Goal: Transaction & Acquisition: Purchase product/service

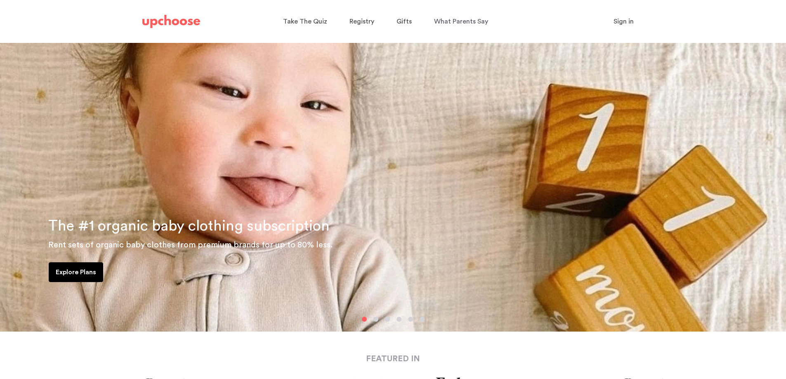
click at [625, 21] on span "Sign in" at bounding box center [623, 21] width 20 height 7
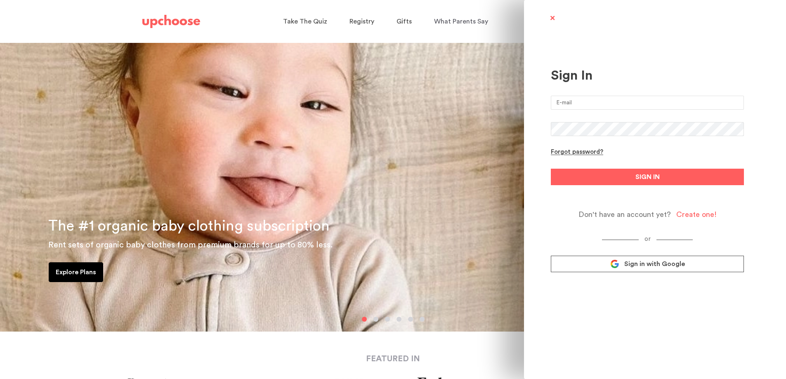
click at [582, 101] on input "email" at bounding box center [647, 103] width 193 height 14
type input "amandasheppard1234@gmail.com"
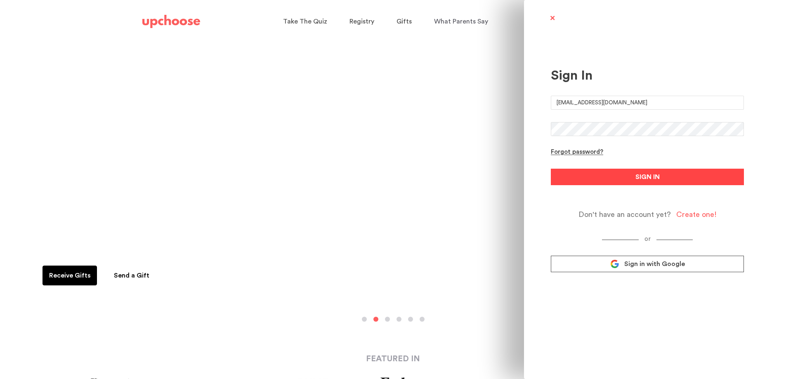
click at [629, 178] on button "SIGN IN" at bounding box center [647, 177] width 193 height 17
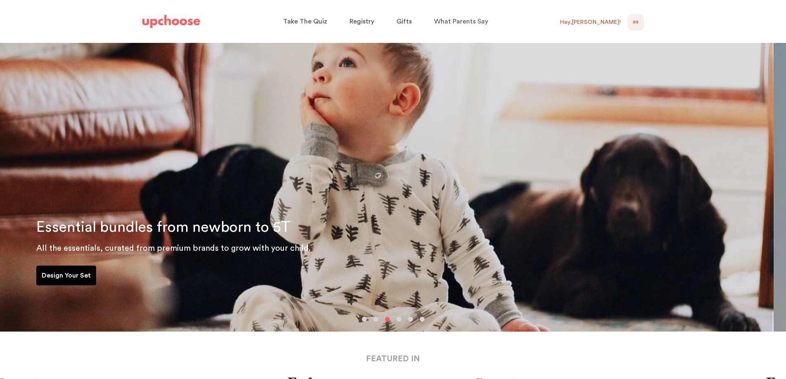
click at [637, 23] on span "AS" at bounding box center [635, 22] width 6 height 10
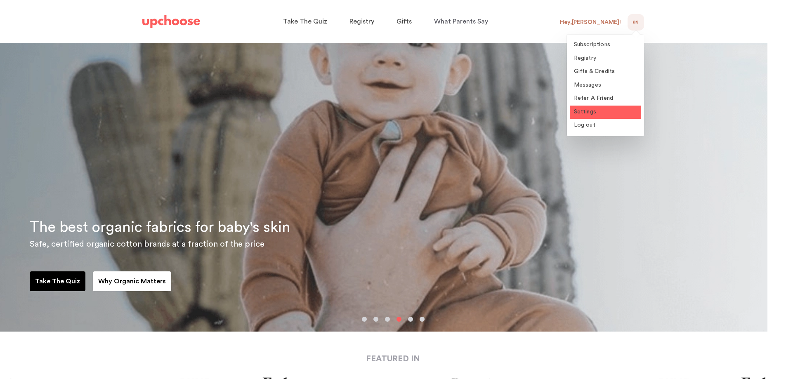
click at [583, 110] on span "Settings" at bounding box center [585, 112] width 23 height 6
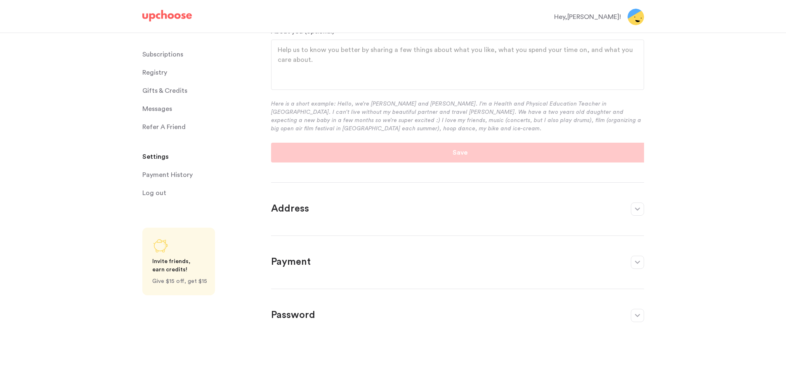
scroll to position [144, 0]
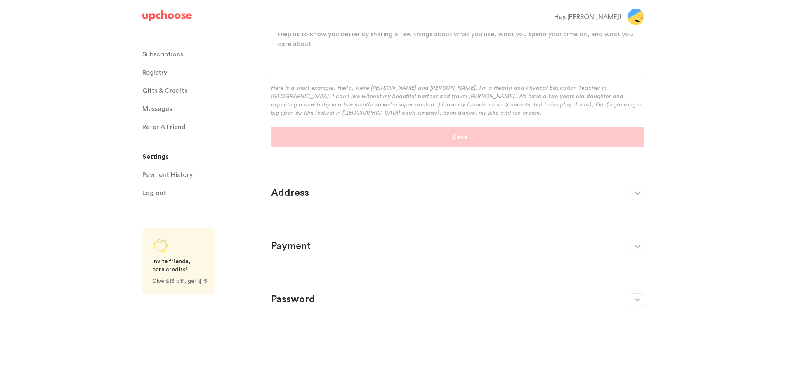
click at [300, 304] on p "Password" at bounding box center [446, 299] width 351 height 13
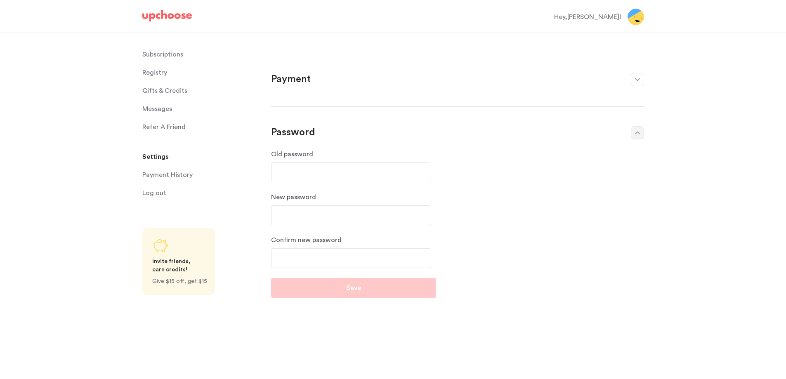
scroll to position [81, 0]
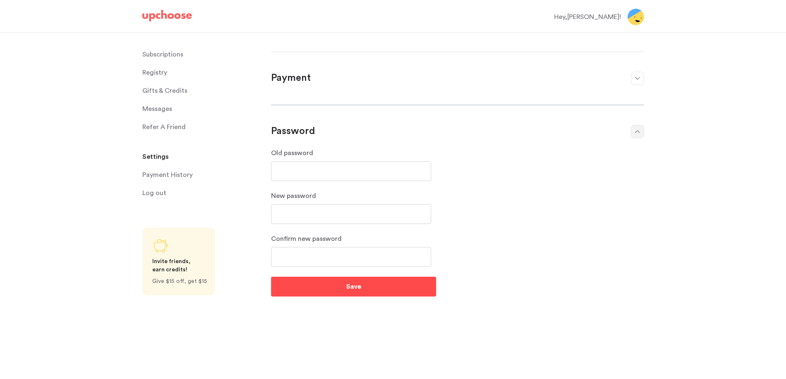
click at [324, 279] on button "Save" at bounding box center [353, 287] width 165 height 20
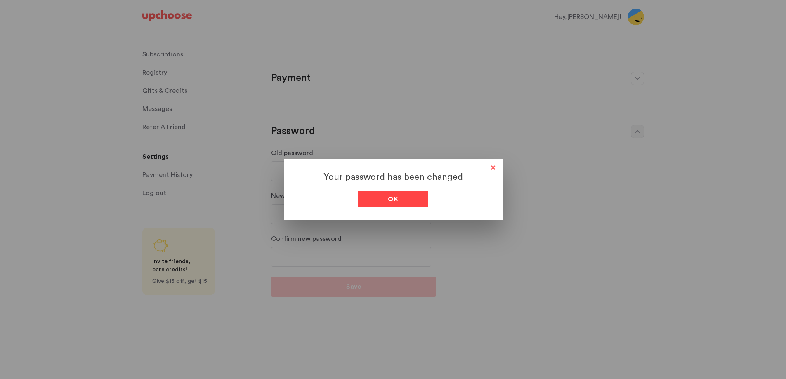
click at [398, 201] on div "Ok" at bounding box center [393, 199] width 70 height 17
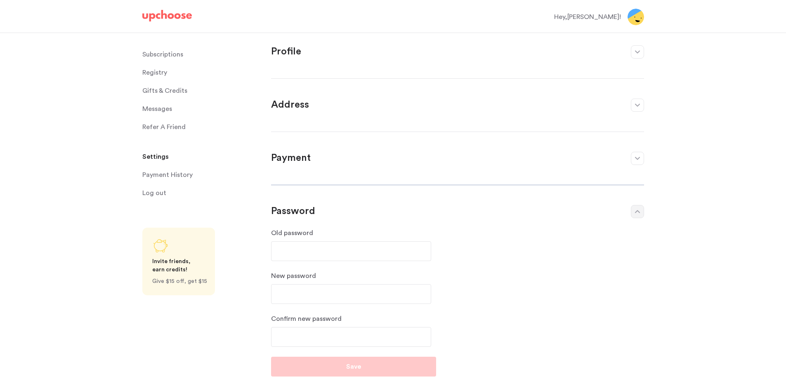
scroll to position [0, 0]
click at [157, 87] on span "Gifts & Credits" at bounding box center [164, 91] width 45 height 17
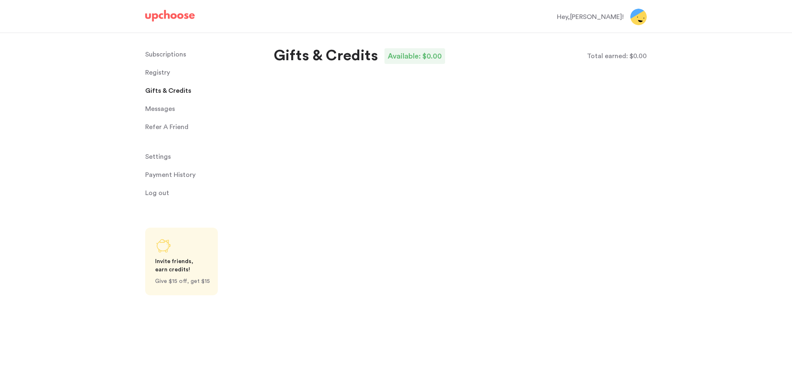
click at [165, 49] on p "Subscriptions" at bounding box center [165, 54] width 41 height 17
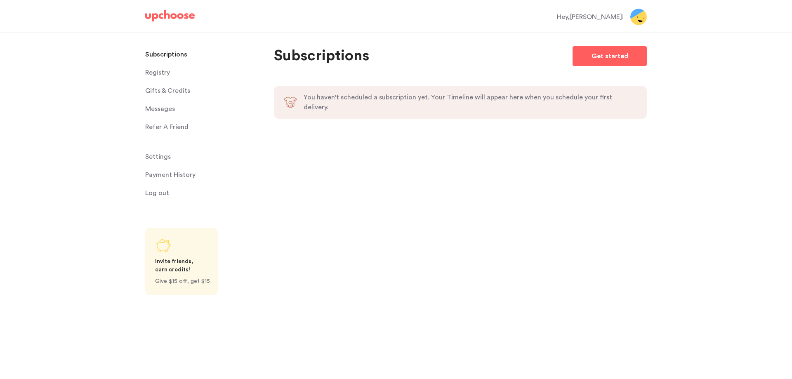
click at [172, 15] on img at bounding box center [170, 16] width 50 height 12
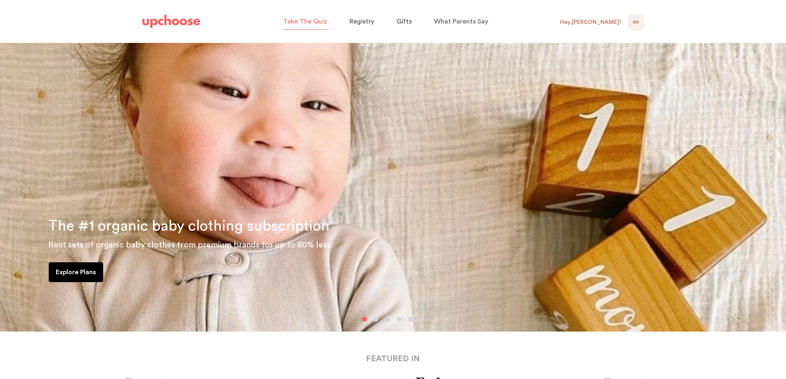
click at [301, 21] on span "Take The Quiz" at bounding box center [305, 21] width 44 height 7
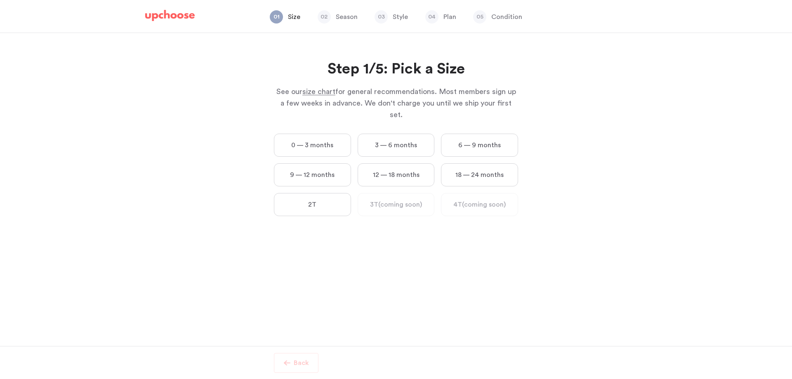
click at [307, 134] on label "0 — 3 months" at bounding box center [312, 145] width 77 height 23
click at [0, 0] on months "0 — 3 months" at bounding box center [0, 0] width 0 height 0
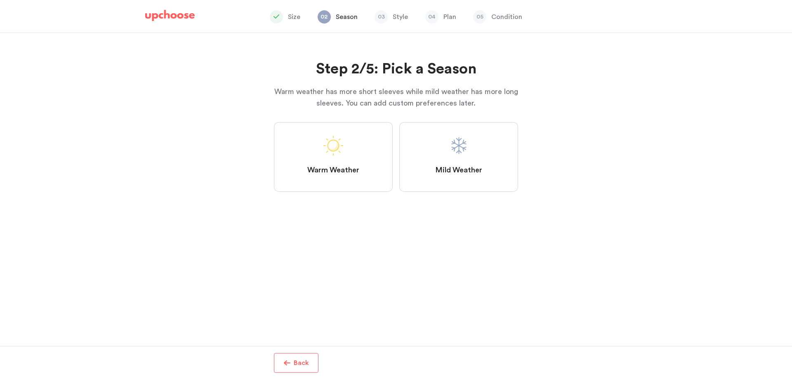
click at [450, 153] on span at bounding box center [459, 146] width 20 height 20
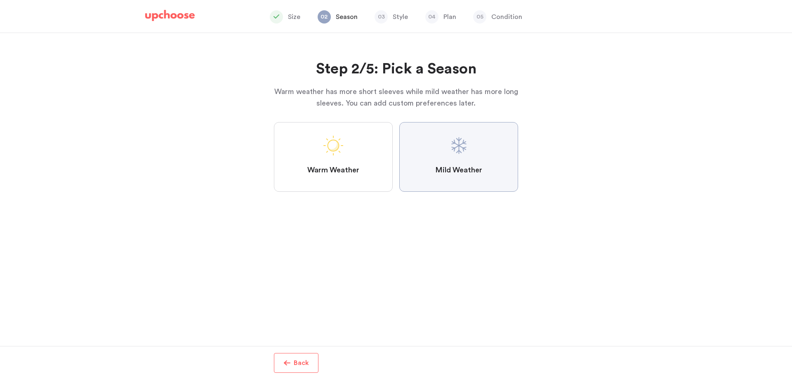
click at [0, 0] on Weather "Mild Weather" at bounding box center [0, 0] width 0 height 0
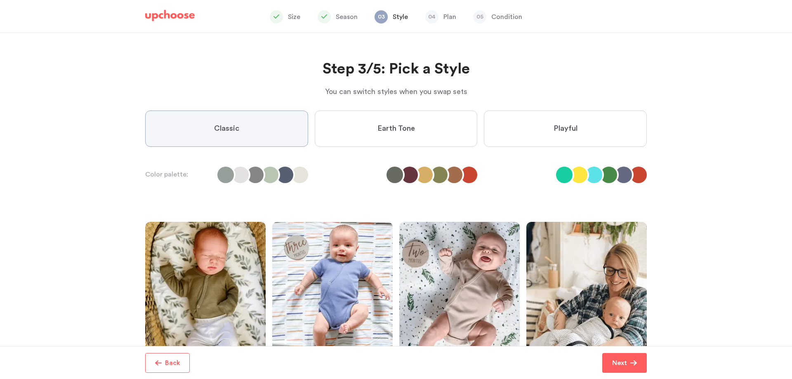
click at [438, 128] on label "Earth Tone" at bounding box center [396, 129] width 163 height 36
click at [0, 0] on Tone "Earth Tone" at bounding box center [0, 0] width 0 height 0
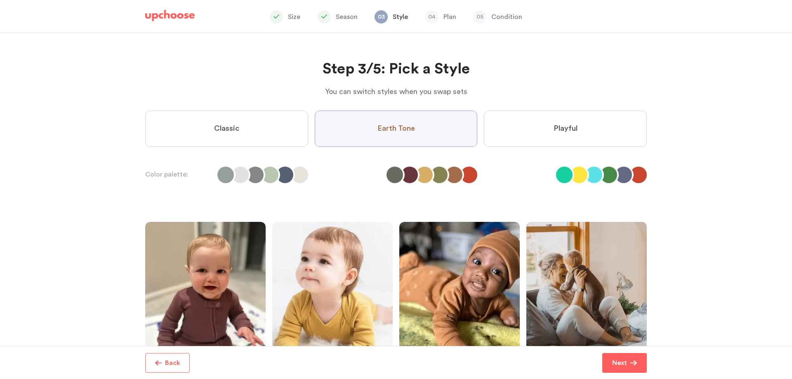
scroll to position [41, 0]
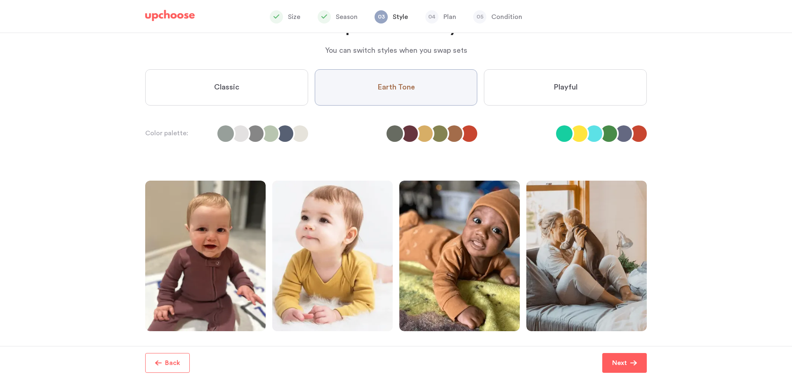
click at [573, 87] on span "Playful" at bounding box center [566, 88] width 24 height 10
click at [0, 0] on input "Playful" at bounding box center [0, 0] width 0 height 0
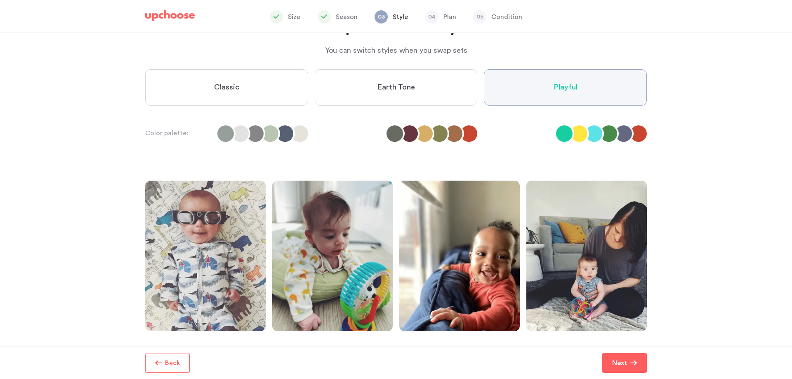
click at [363, 83] on label "Earth Tone" at bounding box center [396, 87] width 163 height 36
click at [0, 0] on Tone "Earth Tone" at bounding box center [0, 0] width 0 height 0
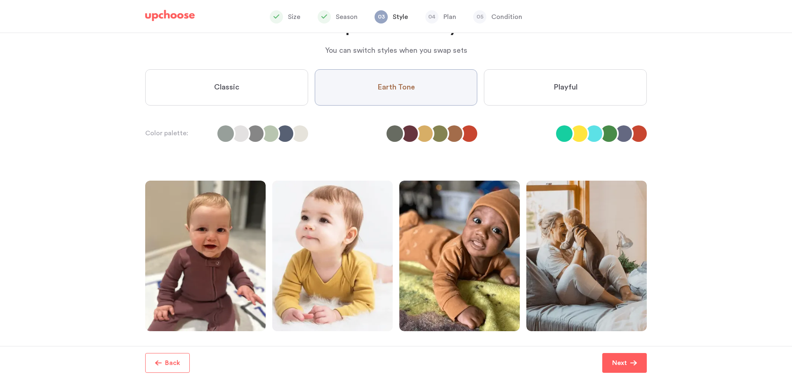
click at [229, 89] on span "Classic" at bounding box center [226, 88] width 25 height 10
click at [0, 0] on input "Classic" at bounding box center [0, 0] width 0 height 0
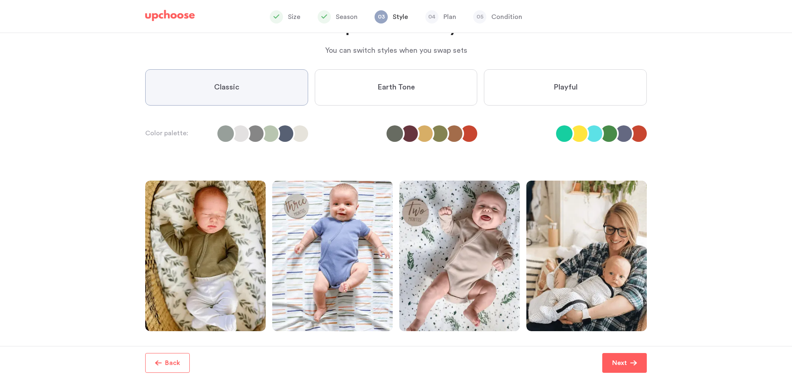
click at [399, 90] on span "Earth Tone" at bounding box center [396, 88] width 38 height 10
click at [0, 0] on Tone "Earth Tone" at bounding box center [0, 0] width 0 height 0
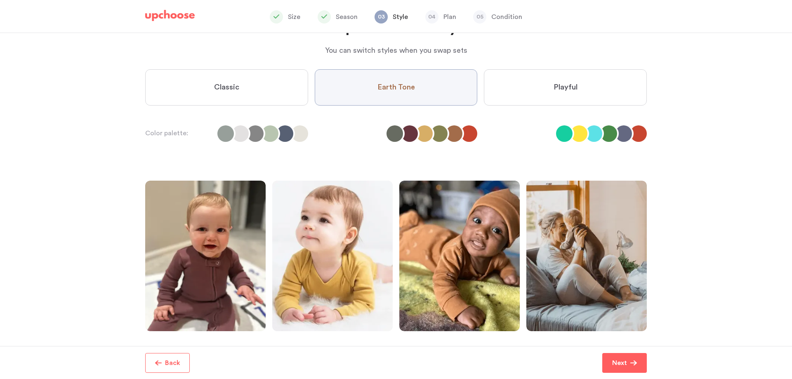
click at [236, 82] on label "Classic" at bounding box center [226, 87] width 163 height 36
click at [0, 0] on input "Classic" at bounding box center [0, 0] width 0 height 0
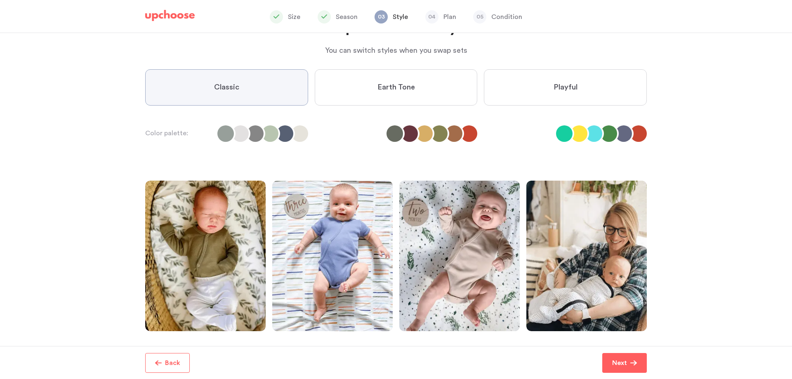
click at [620, 366] on p "Next" at bounding box center [619, 363] width 15 height 10
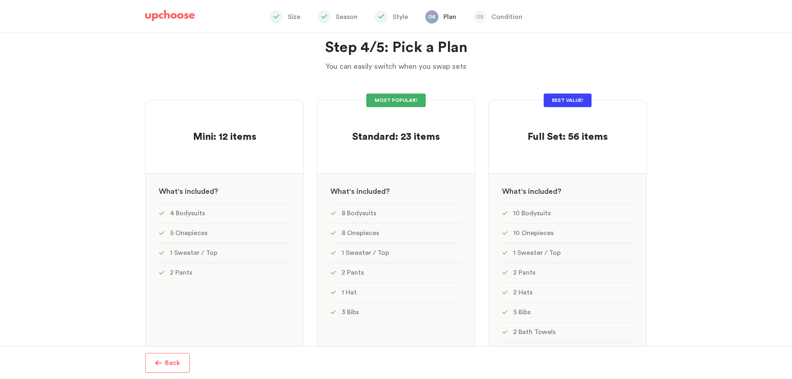
scroll to position [41, 0]
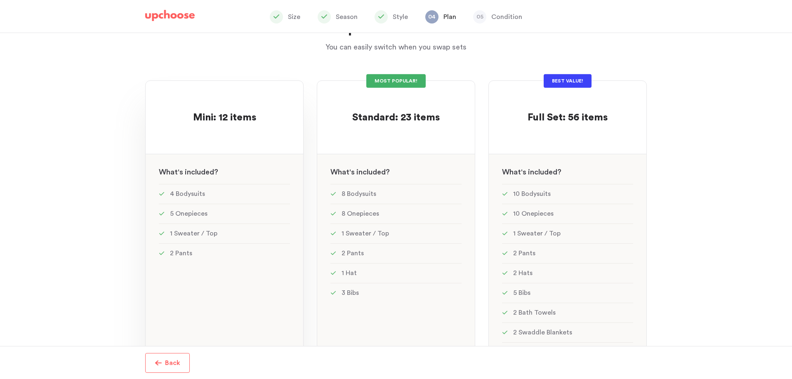
click at [251, 132] on div at bounding box center [224, 133] width 131 height 16
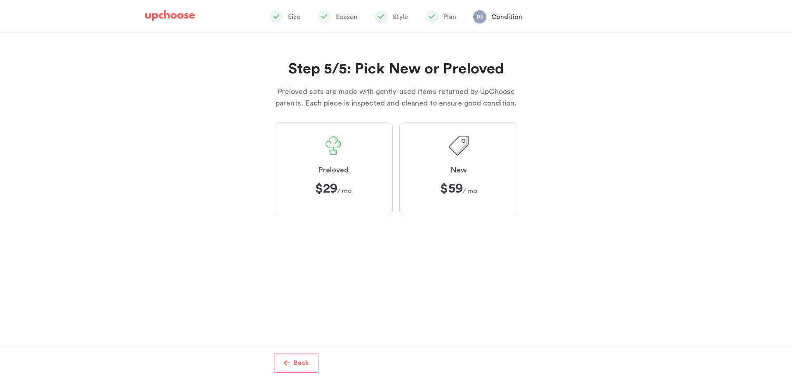
click at [318, 141] on label "Preloved $29 $29 / mo" at bounding box center [333, 168] width 119 height 93
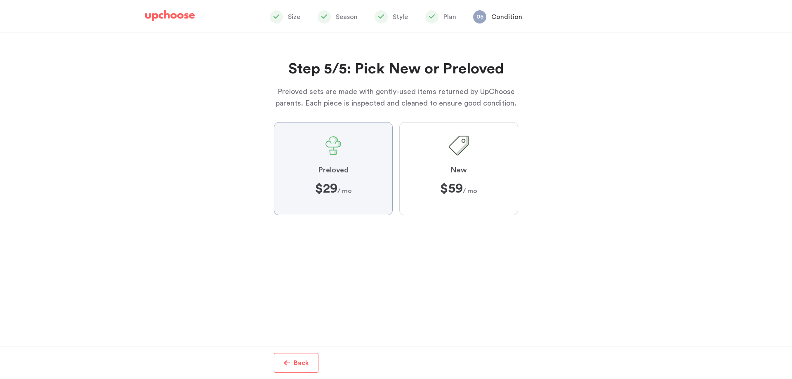
click at [0, 0] on input "Preloved $29 $29 / mo" at bounding box center [0, 0] width 0 height 0
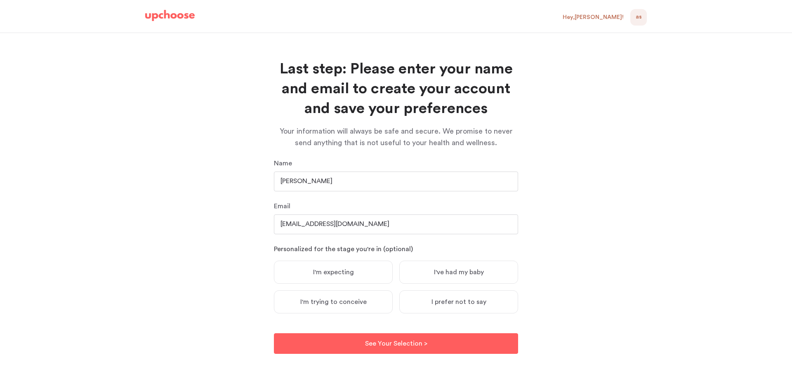
scroll to position [1, 0]
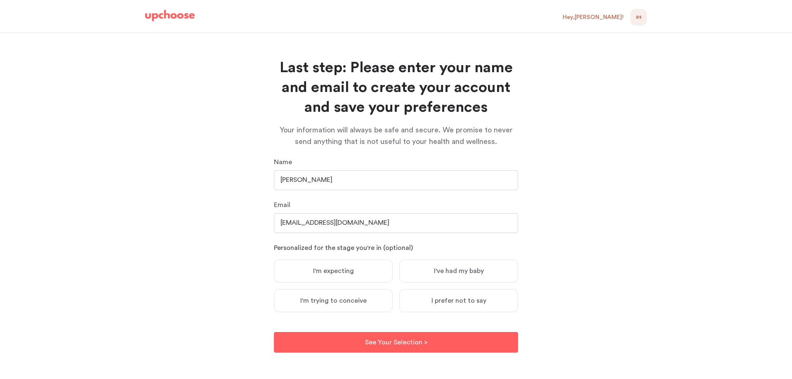
click at [325, 266] on label "I'm expecting" at bounding box center [333, 270] width 119 height 23
click at [0, 0] on input "I'm expecting" at bounding box center [0, 0] width 0 height 0
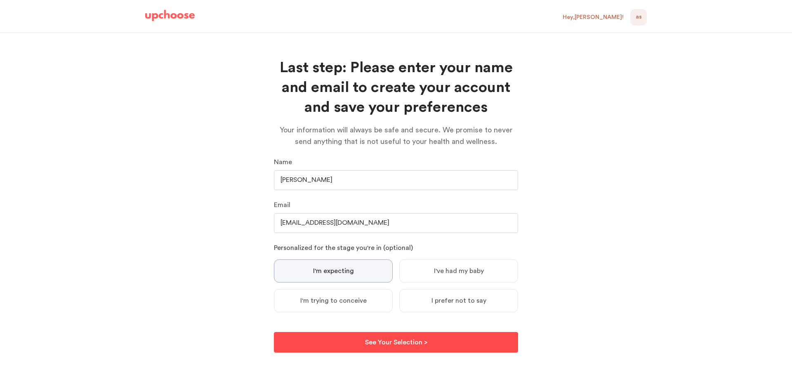
click at [349, 343] on button "See Your Selection > See Your Selection >" at bounding box center [396, 342] width 244 height 21
